Goal: Participate in discussion

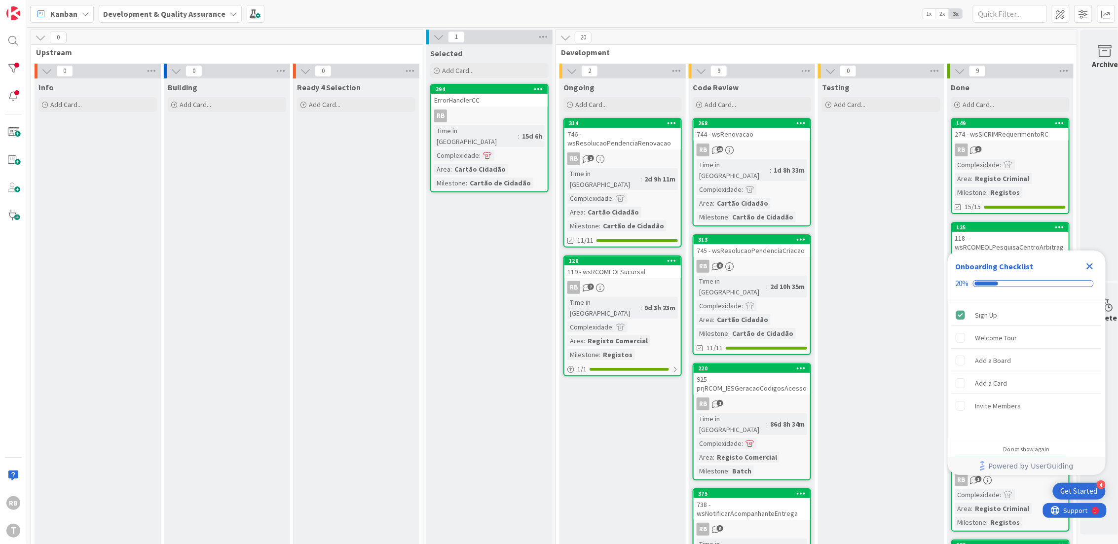
click at [627, 302] on div "Time in Column : 9d 3h 23m Complexidade : Area : Registo Comercial Milestone : …" at bounding box center [622, 328] width 111 height 63
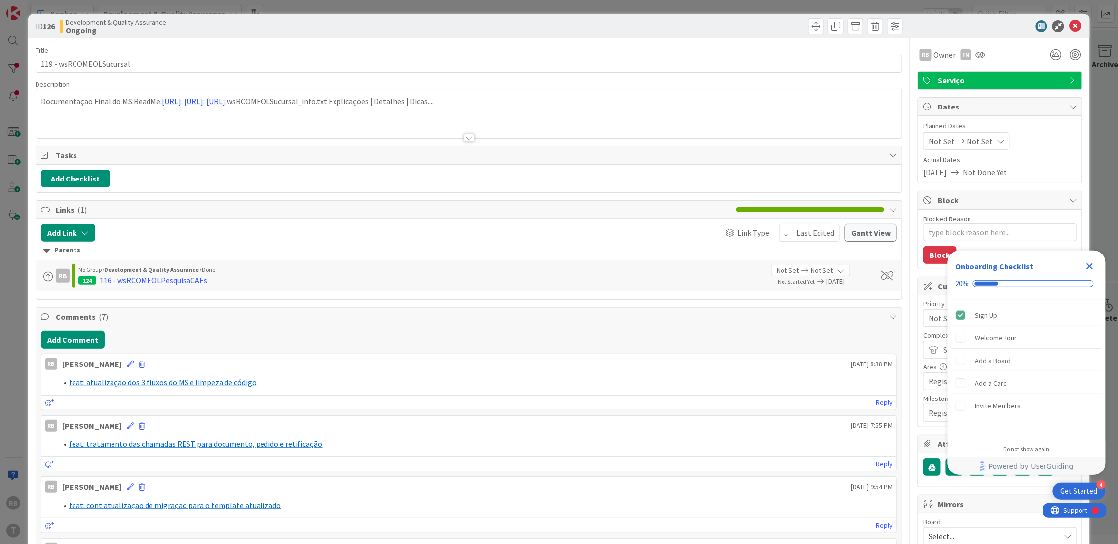
type textarea "x"
click at [75, 342] on button "Add Comment" at bounding box center [73, 340] width 64 height 18
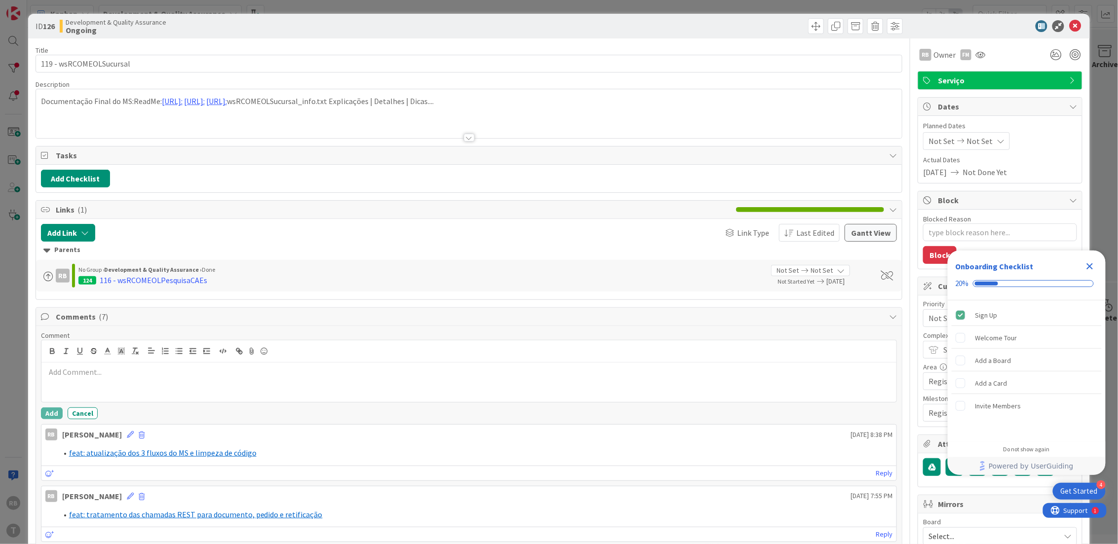
click at [99, 379] on div at bounding box center [468, 382] width 855 height 39
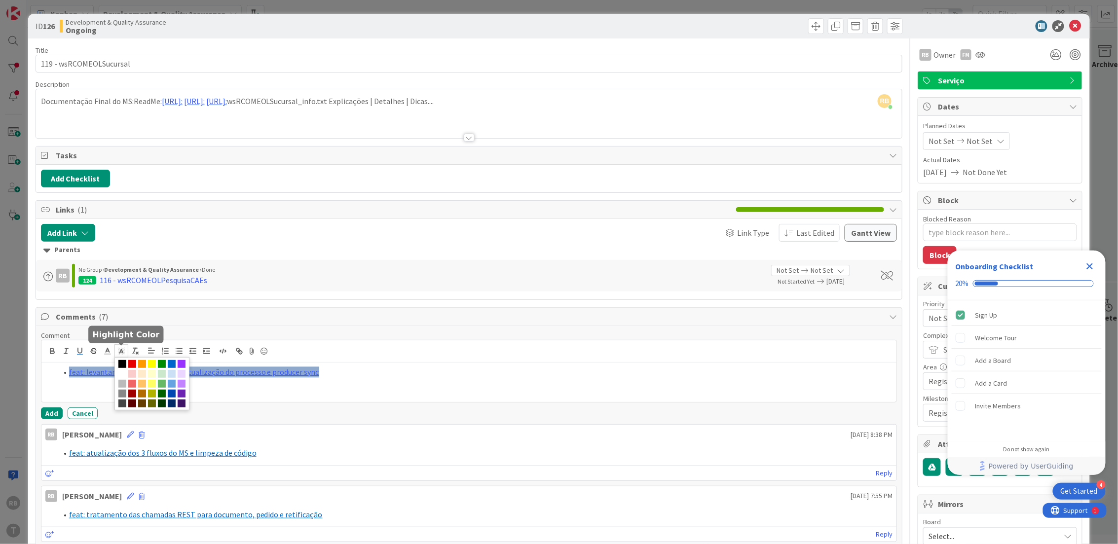
click at [121, 352] on polyline at bounding box center [120, 351] width 3 height 4
click at [126, 374] on span at bounding box center [122, 374] width 8 height 8
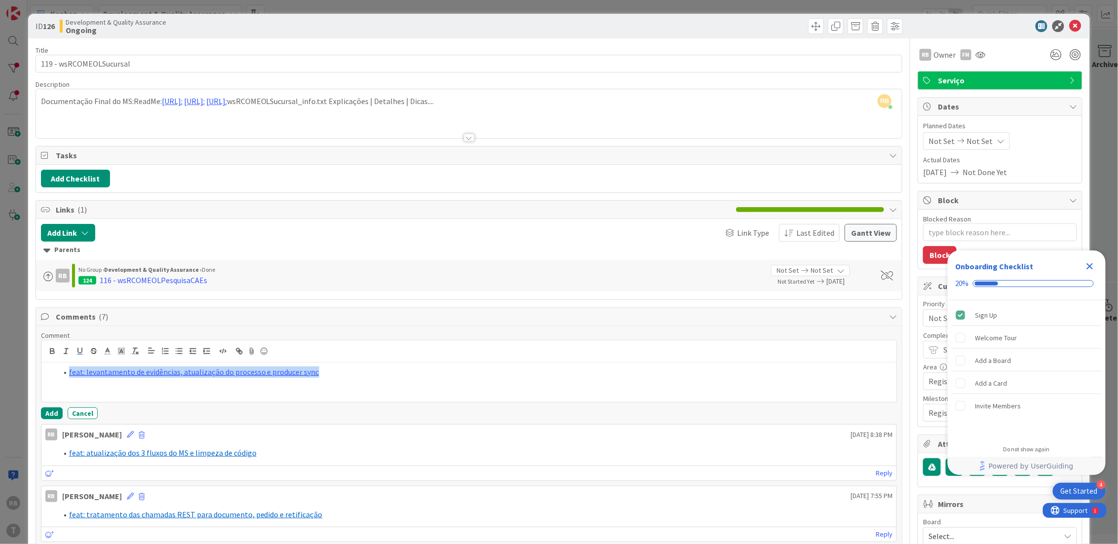
click at [353, 375] on li "feat: levantamento de evidências, atualização do processo e producer sync" at bounding box center [475, 372] width 836 height 11
click at [49, 413] on button "Add" at bounding box center [52, 414] width 22 height 12
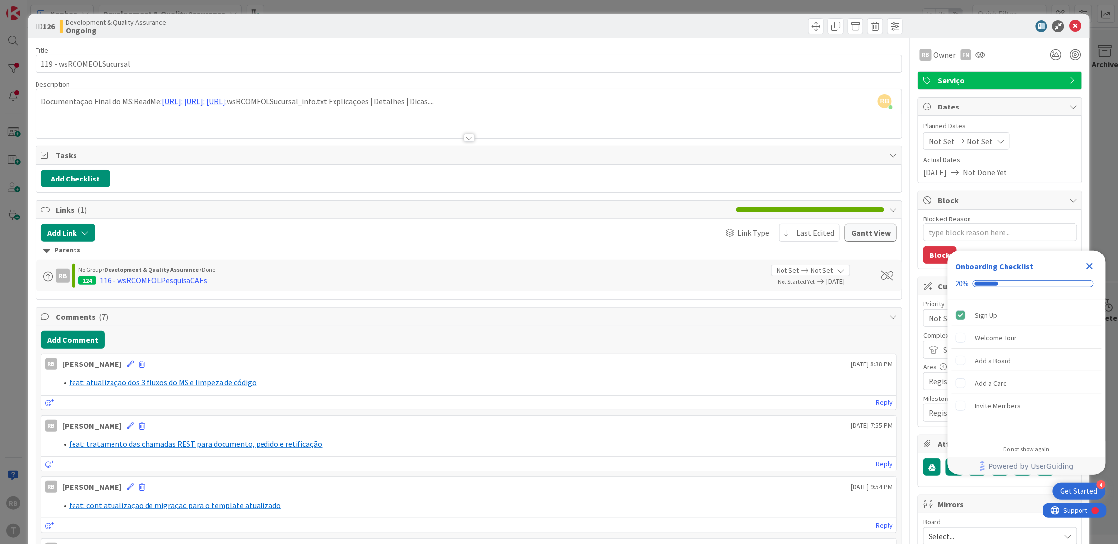
type textarea "x"
click at [1069, 24] on icon at bounding box center [1075, 26] width 12 height 12
